Goal: Transaction & Acquisition: Obtain resource

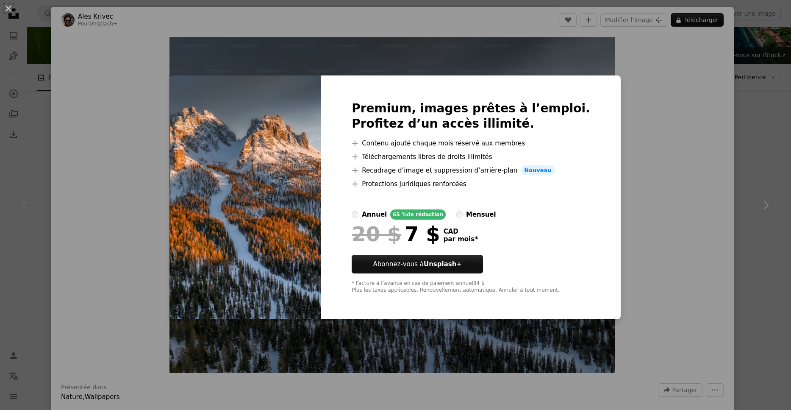
scroll to position [64, 0]
click at [638, 245] on div "An X shape Premium, images prêtes à l’emploi. Profitez d’un accès illimité. A p…" at bounding box center [395, 205] width 791 height 410
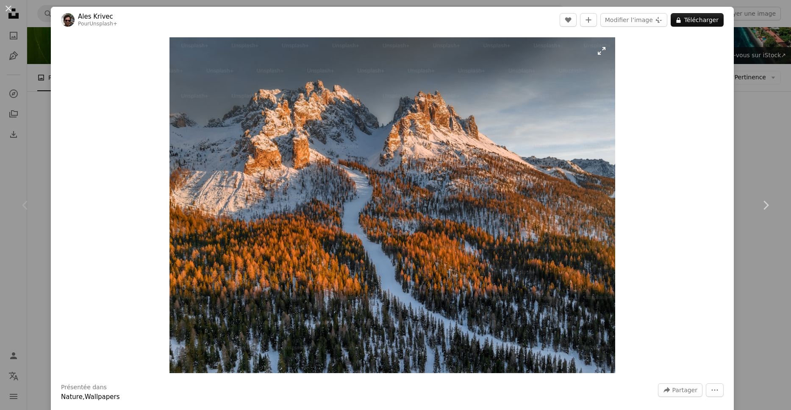
click at [370, 150] on img "Zoom sur cette image" at bounding box center [392, 205] width 446 height 336
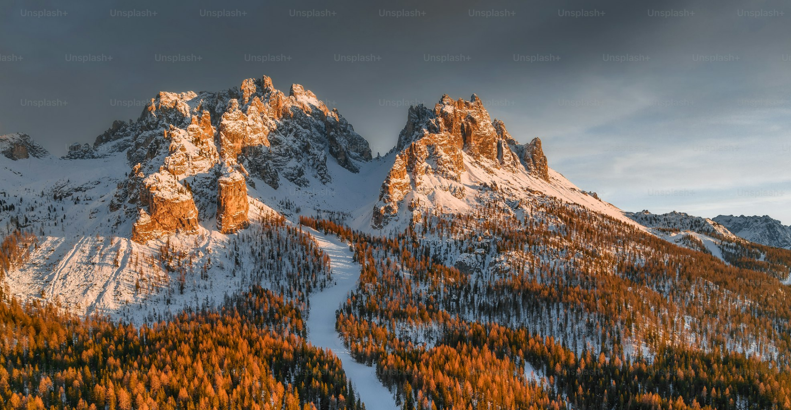
scroll to position [93, 0]
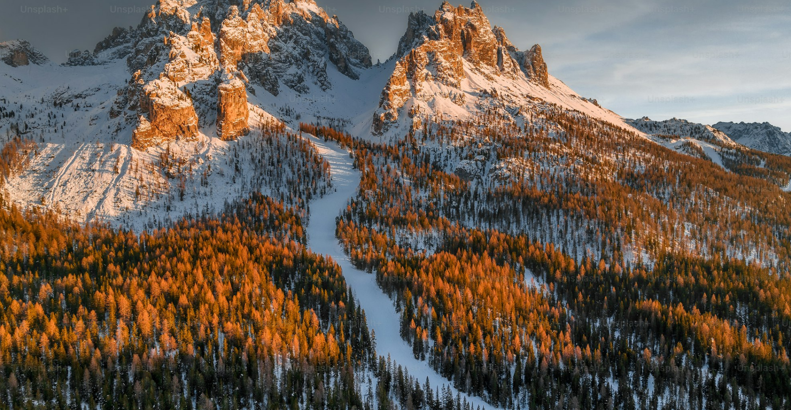
click at [370, 150] on img "Zoom arrière sur cette image" at bounding box center [396, 204] width 792 height 596
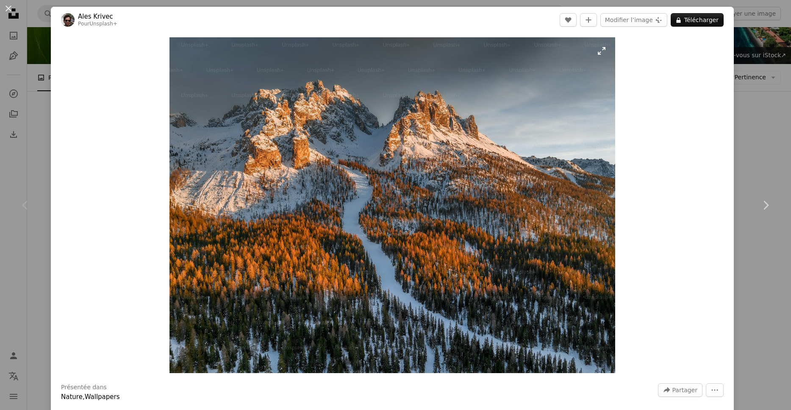
click at [314, 113] on img "Zoom sur cette image" at bounding box center [392, 205] width 446 height 336
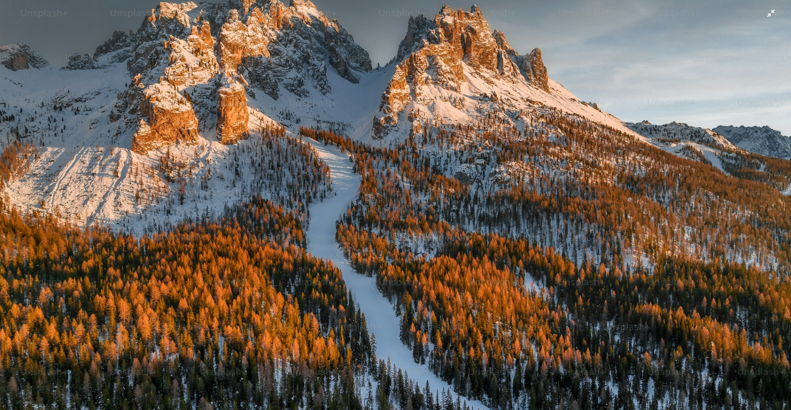
scroll to position [80, 0]
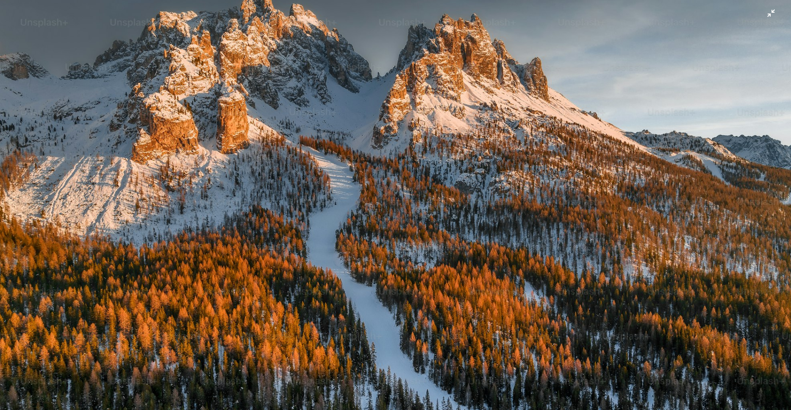
click at [380, 121] on img "Zoom arrière sur cette image" at bounding box center [396, 218] width 792 height 596
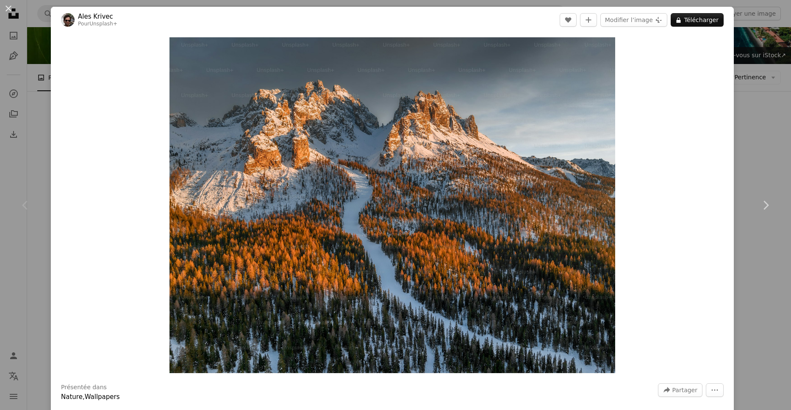
click at [380, 121] on img "Zoom sur cette image" at bounding box center [392, 205] width 446 height 336
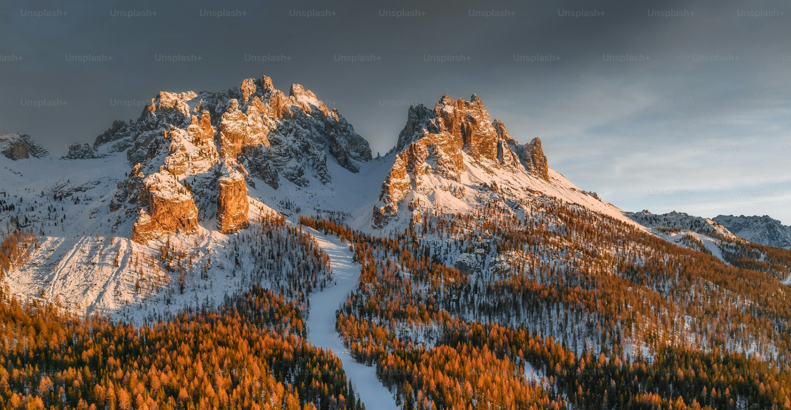
scroll to position [93, 0]
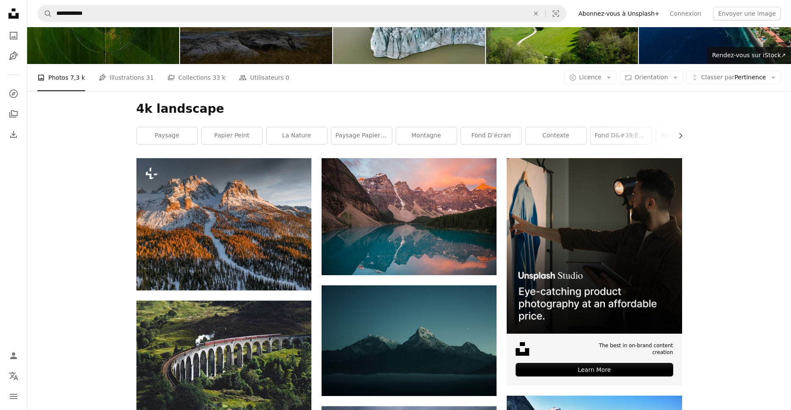
scroll to position [64, 0]
